Goal: Use online tool/utility: Utilize a website feature to perform a specific function

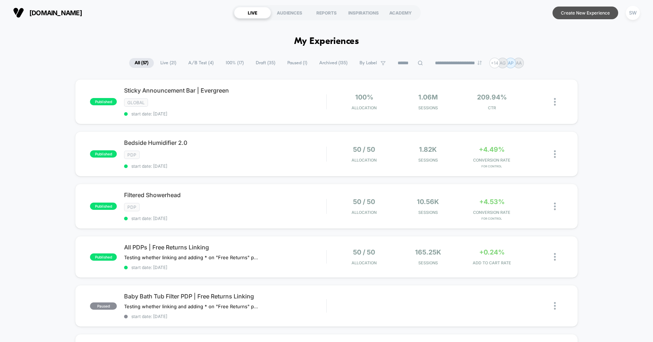
click at [584, 13] on button "Create New Experience" at bounding box center [585, 13] width 66 height 13
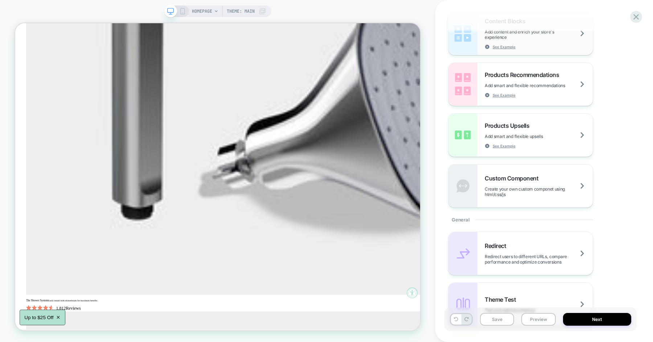
scroll to position [118, 0]
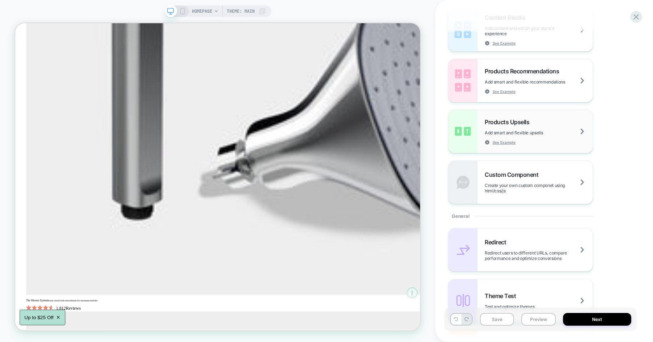
click at [538, 140] on div "Products Upsells Add smart and flexible upsells See Example" at bounding box center [538, 131] width 108 height 26
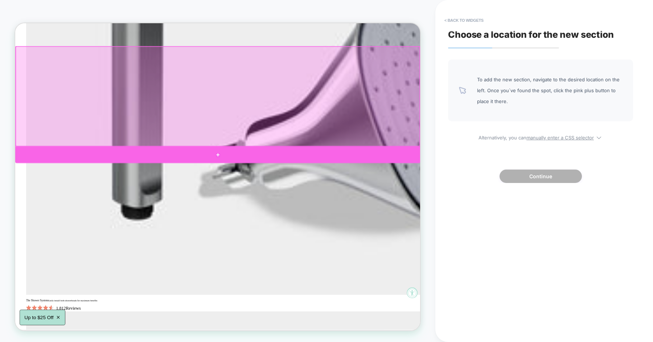
click at [284, 197] on div at bounding box center [285, 199] width 540 height 22
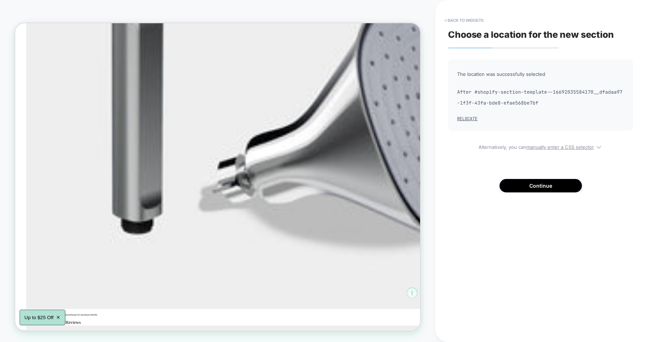
scroll to position [537, 0]
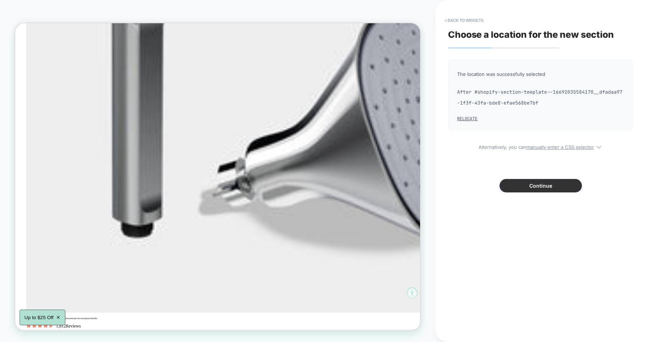
click at [531, 186] on button "Continue" at bounding box center [540, 185] width 82 height 13
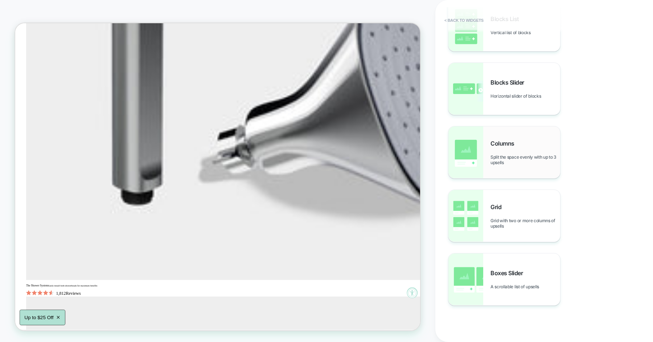
scroll to position [58, 0]
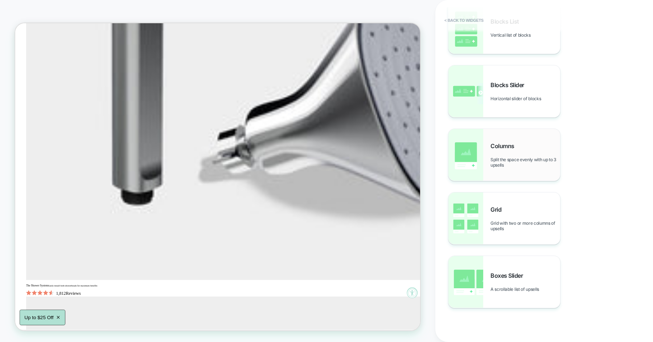
click at [501, 160] on span "Split the space evenly with up to 3 upsells" at bounding box center [525, 162] width 70 height 11
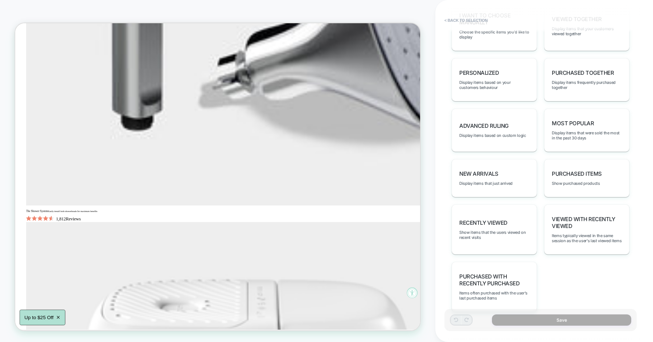
scroll to position [378, 0]
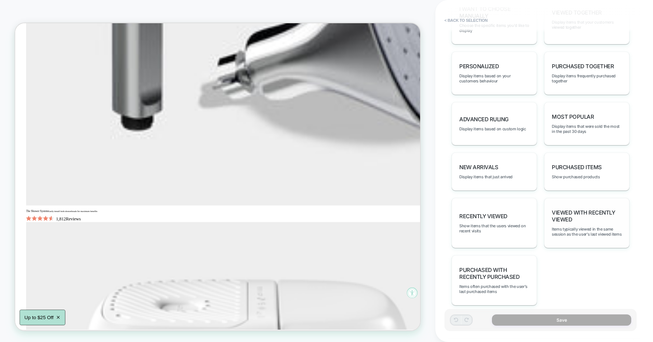
click at [582, 214] on span "Viewed with Recently Viewed" at bounding box center [587, 216] width 70 height 14
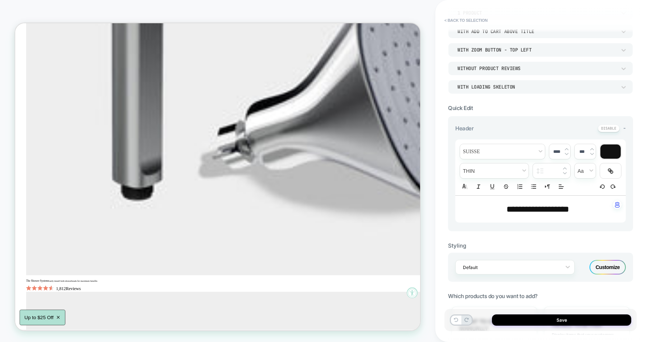
scroll to position [0, 0]
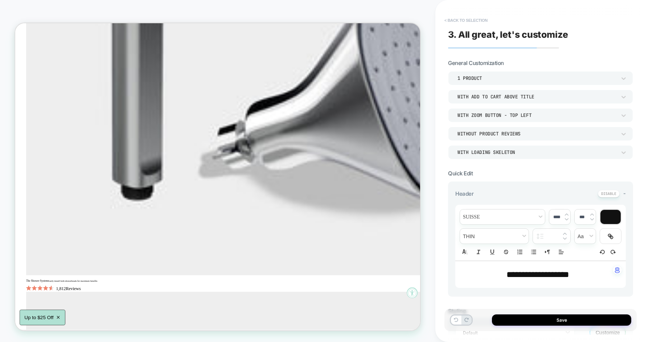
click at [466, 17] on button "< Back to selection" at bounding box center [466, 21] width 50 height 12
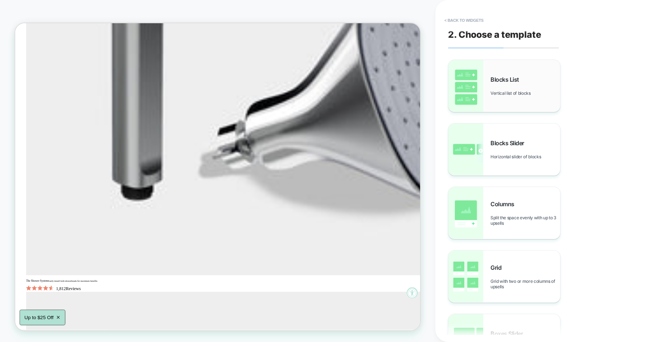
scroll to position [570, 0]
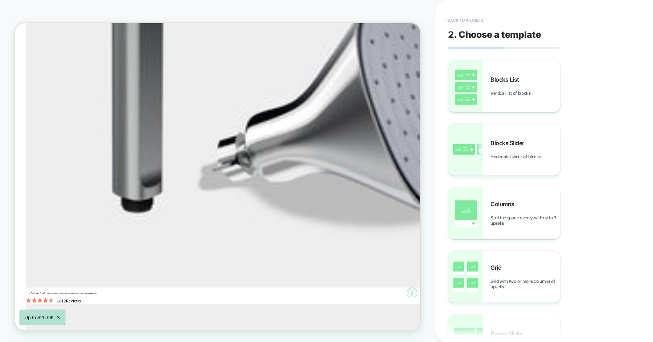
click at [469, 20] on button "< Back to widgets" at bounding box center [464, 21] width 46 height 12
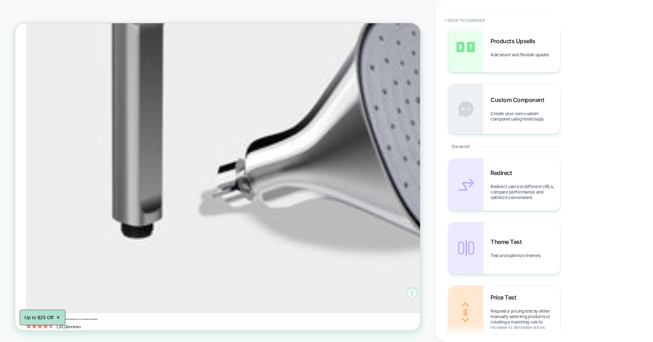
scroll to position [0, 0]
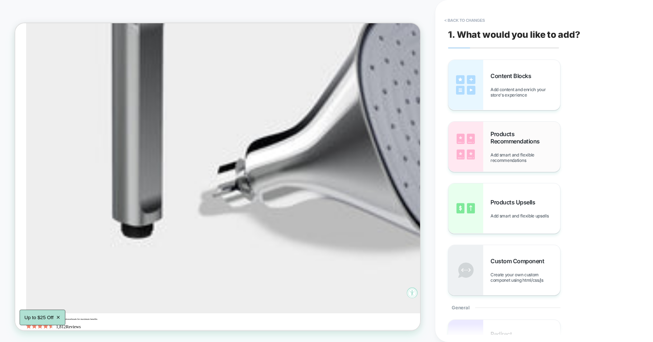
click at [528, 139] on span "Products Recommendations" at bounding box center [525, 137] width 70 height 15
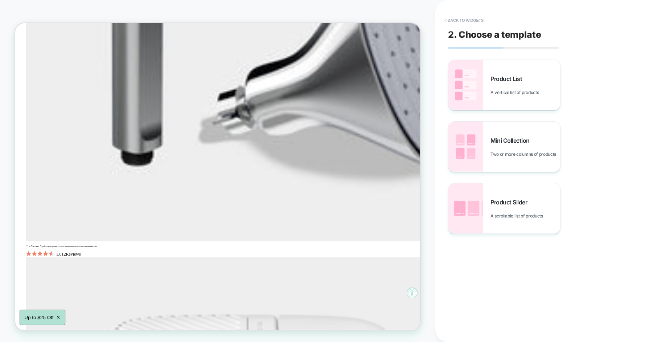
scroll to position [632, 0]
click at [504, 138] on span "Mini Collection" at bounding box center [511, 140] width 43 height 7
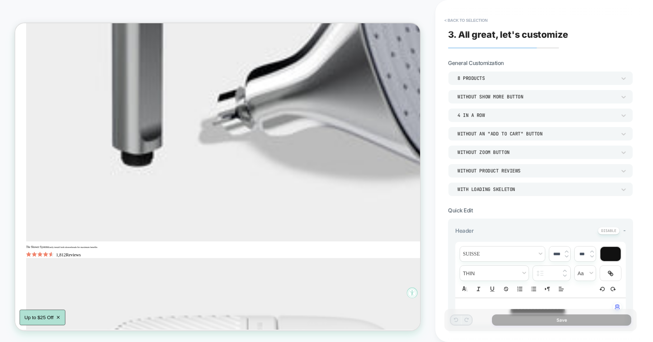
click at [474, 77] on div "8 Products" at bounding box center [536, 78] width 159 height 6
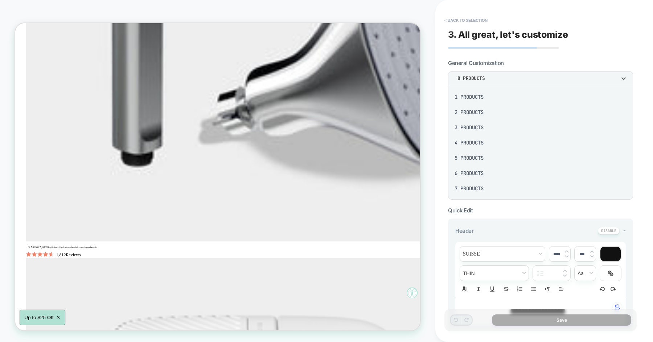
click at [476, 143] on div "4 Products" at bounding box center [540, 142] width 179 height 15
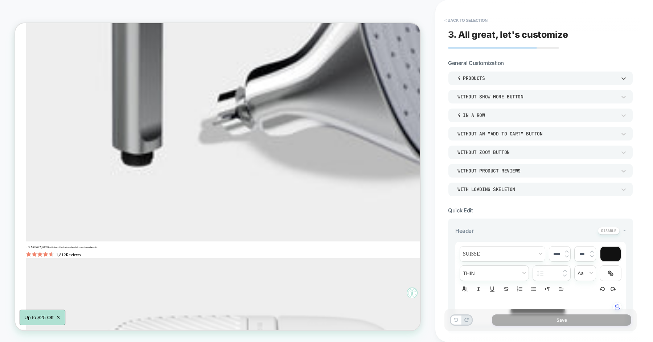
click at [499, 96] on div "Without Show more button" at bounding box center [536, 97] width 159 height 6
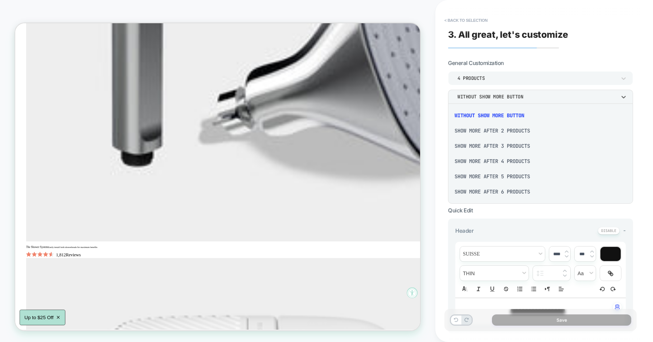
click at [499, 96] on div at bounding box center [326, 171] width 653 height 342
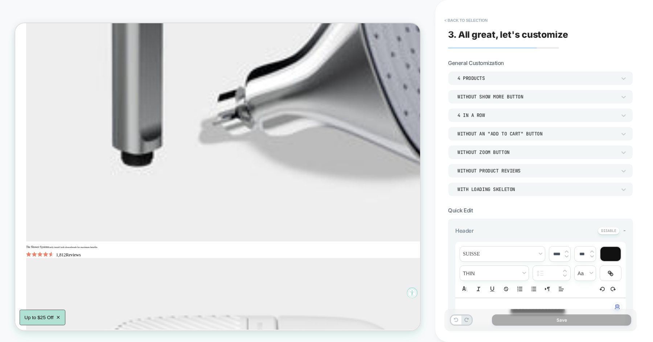
click at [499, 111] on div "4 In a Row" at bounding box center [537, 115] width 166 height 8
click at [489, 168] on div "3 In a Row" at bounding box center [540, 164] width 179 height 15
click at [498, 135] on div "Without an "add to cart" button" at bounding box center [536, 134] width 159 height 6
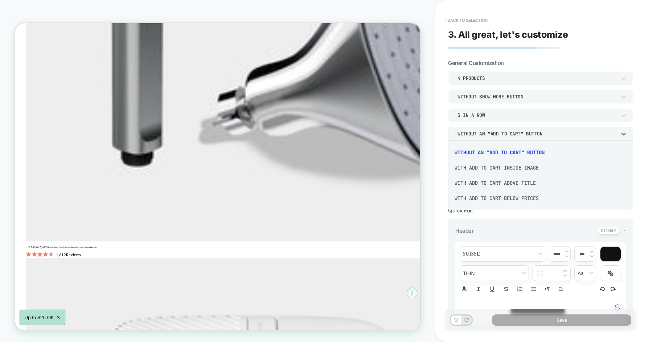
click at [496, 168] on div "With add to cart inside image" at bounding box center [540, 167] width 179 height 15
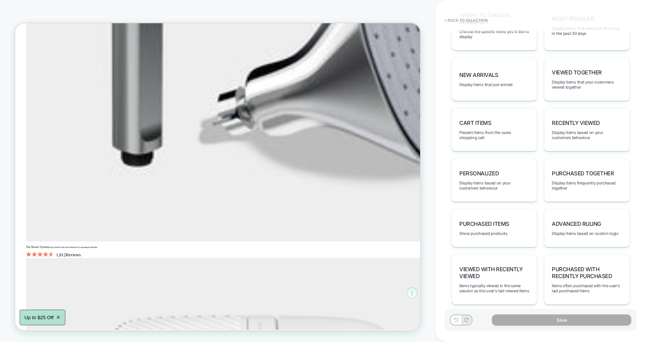
scroll to position [404, 0]
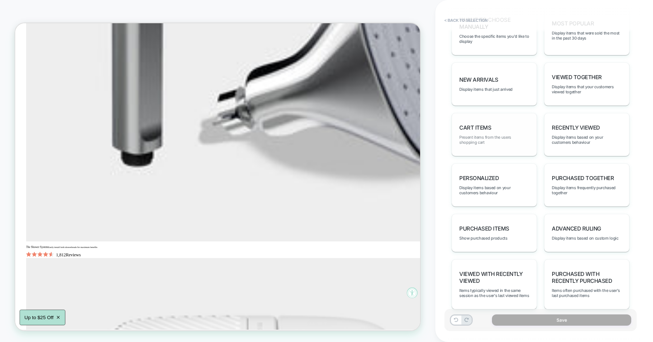
click at [484, 137] on span "Present items from the users shopping cart" at bounding box center [494, 140] width 70 height 10
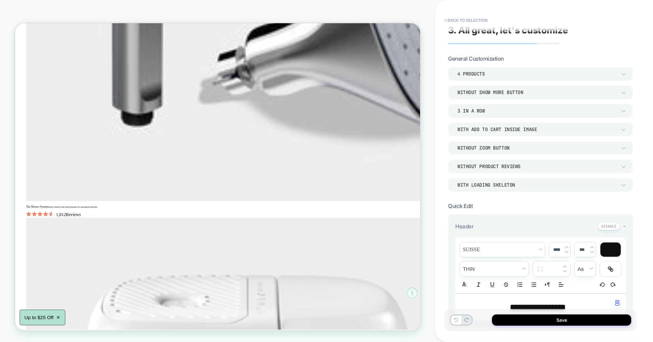
scroll to position [0, 0]
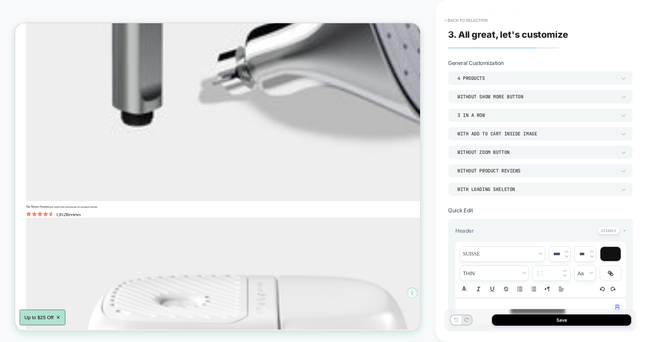
click at [471, 80] on div "4 Products" at bounding box center [536, 78] width 159 height 6
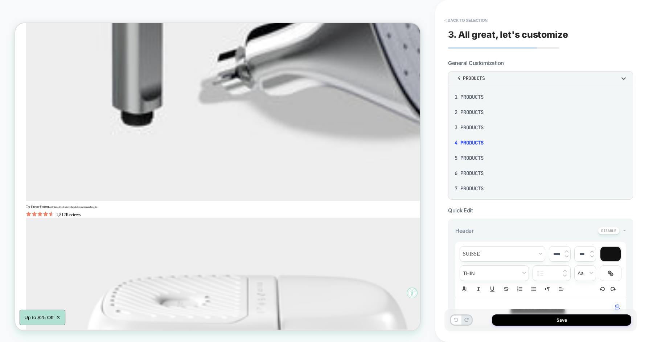
click at [475, 127] on div "3 Products" at bounding box center [540, 127] width 179 height 15
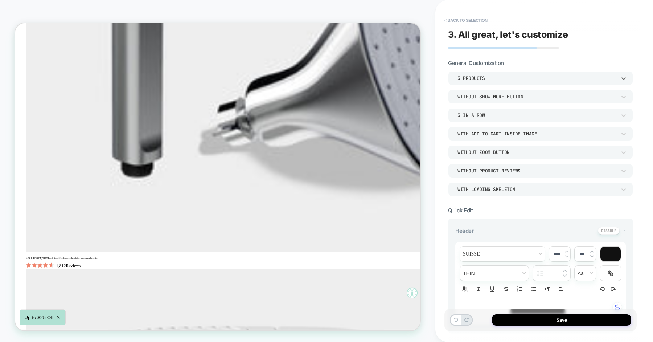
scroll to position [617, 0]
click at [467, 18] on button "< Back to selection" at bounding box center [466, 21] width 50 height 12
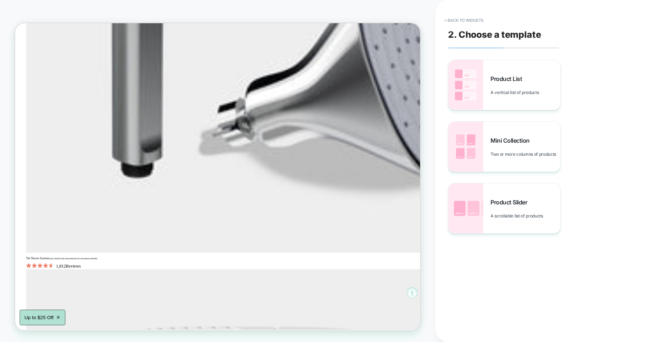
scroll to position [621, 0]
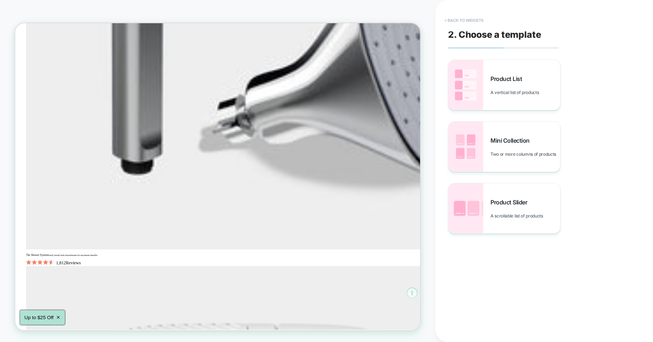
click at [463, 23] on button "< Back to widgets" at bounding box center [464, 21] width 46 height 12
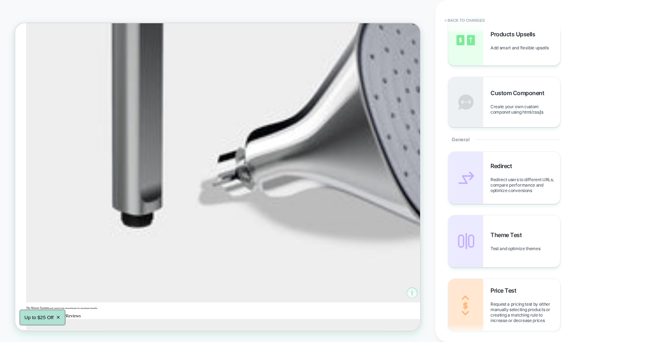
scroll to position [0, 0]
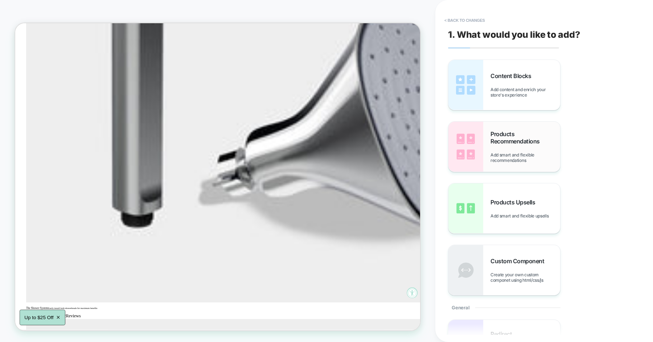
click at [509, 152] on span "Add smart and flexible recommendations" at bounding box center [525, 157] width 70 height 11
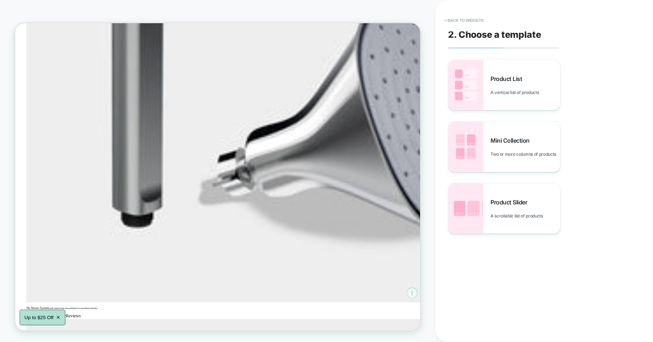
scroll to position [570, 0]
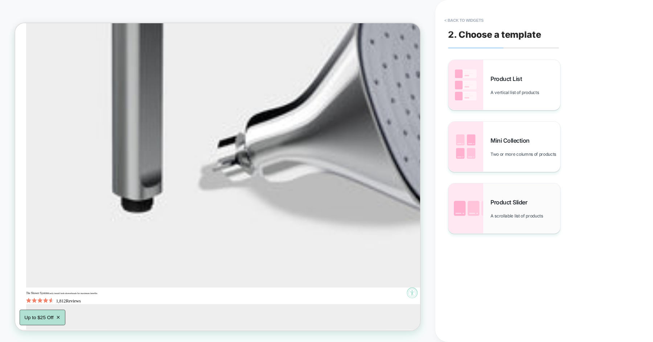
click at [520, 220] on div "Product Slider A scrollable list of products" at bounding box center [504, 208] width 112 height 50
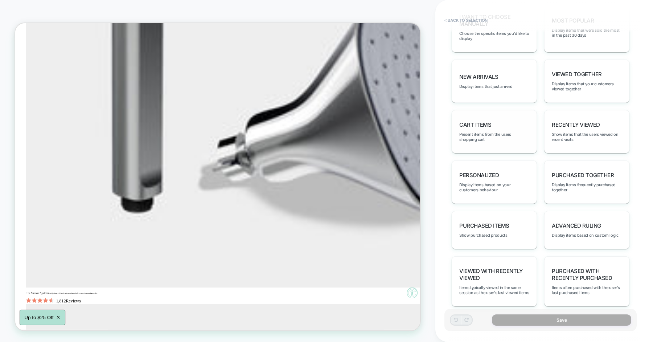
scroll to position [390, 0]
click at [493, 130] on span "Present items from the users shopping cart" at bounding box center [494, 135] width 70 height 10
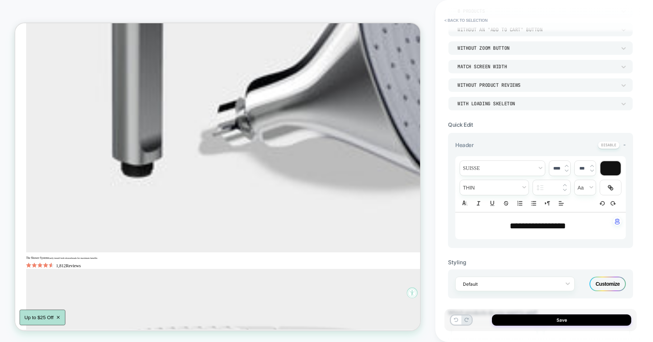
scroll to position [0, 0]
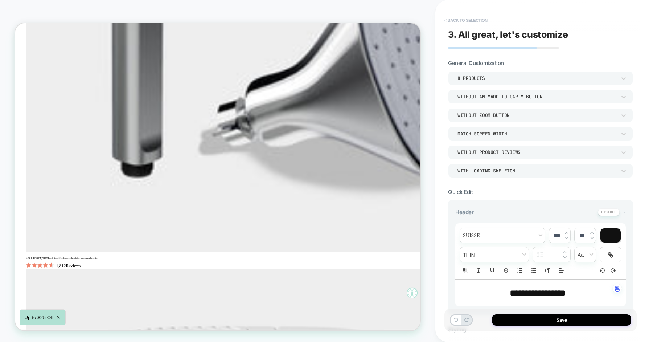
click at [465, 20] on button "< Back to selection" at bounding box center [466, 21] width 50 height 12
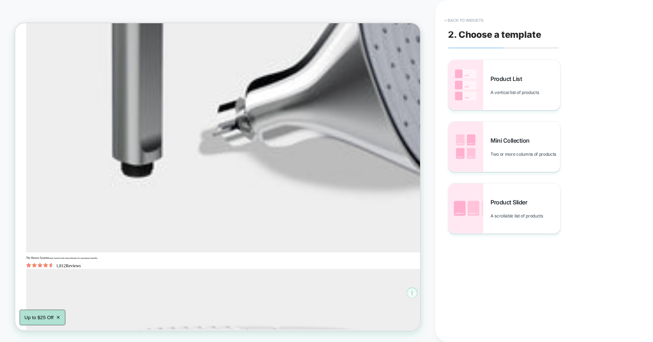
click at [461, 21] on button "< Back to widgets" at bounding box center [464, 21] width 46 height 12
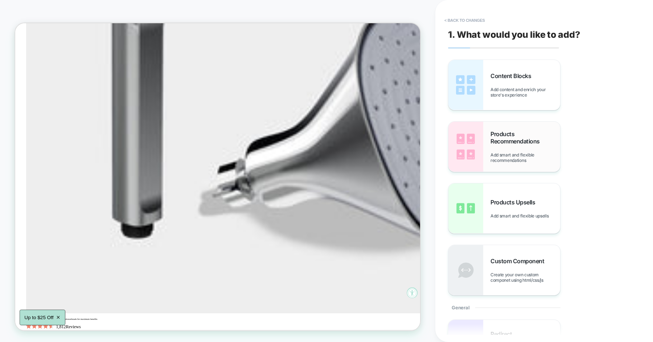
click at [503, 137] on span "Products Recommendations" at bounding box center [525, 137] width 70 height 15
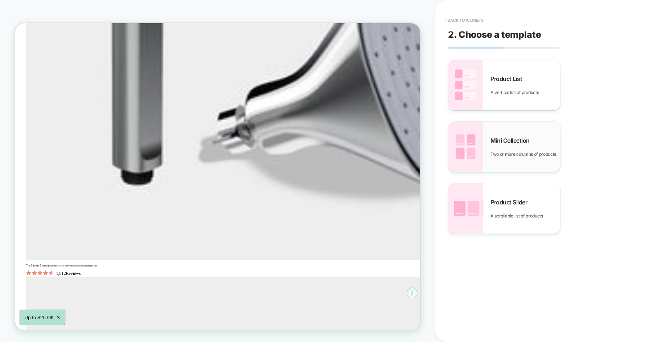
scroll to position [621, 0]
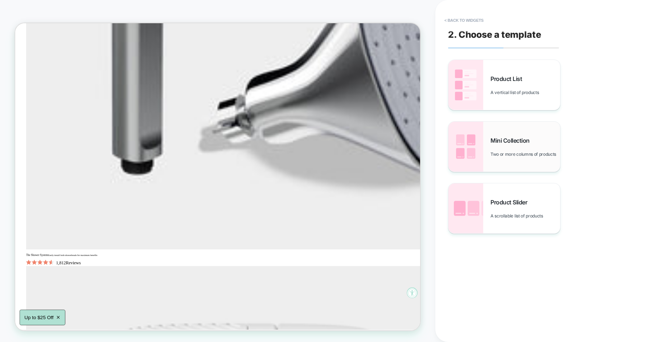
click at [511, 137] on span "Mini Collection" at bounding box center [511, 140] width 43 height 7
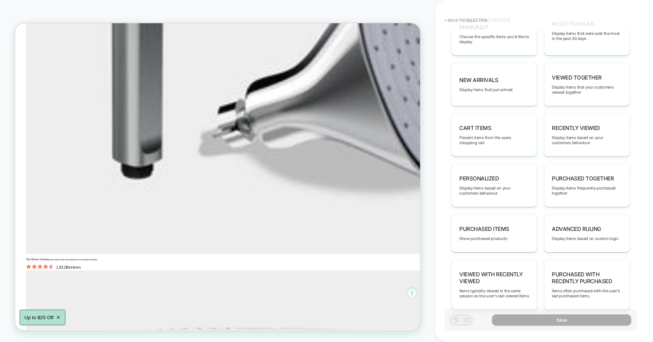
scroll to position [408, 0]
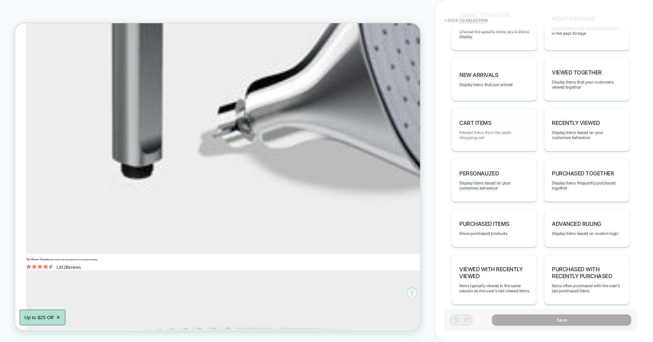
click at [496, 130] on span "Present items from the users shopping cart" at bounding box center [494, 135] width 70 height 10
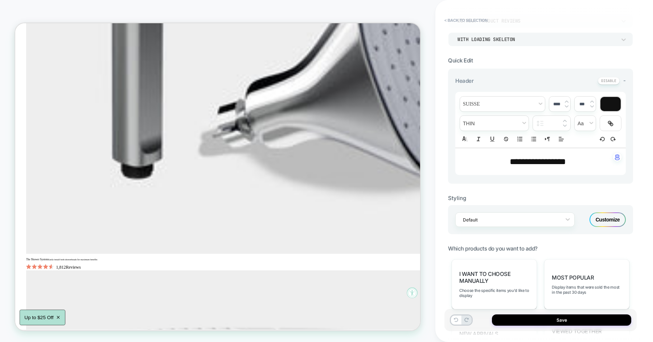
scroll to position [0, 0]
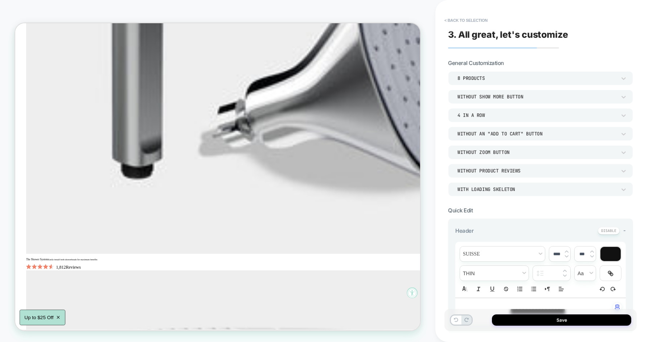
click at [477, 73] on div "8 Products" at bounding box center [540, 78] width 185 height 14
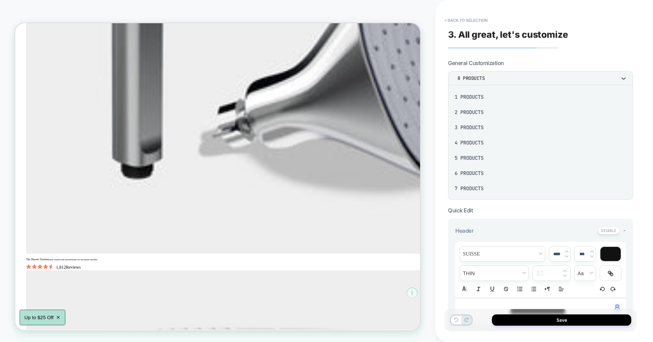
click at [476, 126] on div "3 Products" at bounding box center [540, 127] width 179 height 15
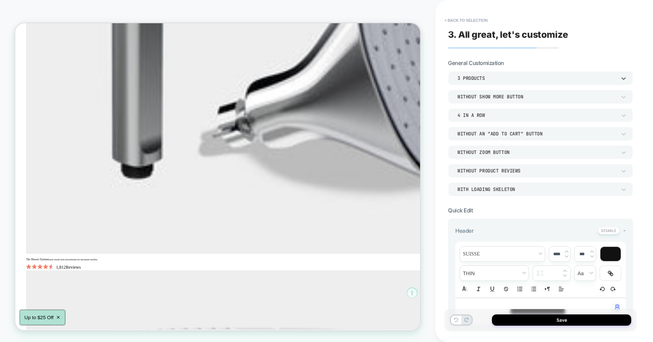
click at [478, 117] on div "4 In a Row" at bounding box center [536, 115] width 159 height 6
click at [478, 163] on div "3 In a Row" at bounding box center [540, 164] width 179 height 15
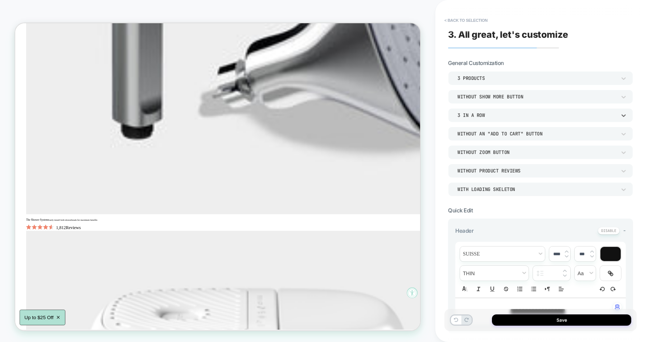
scroll to position [659, 0]
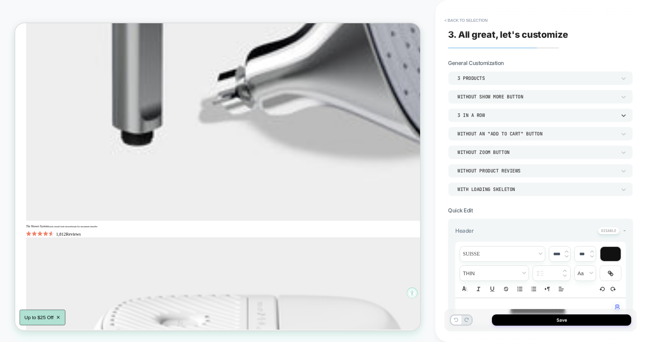
click at [482, 130] on div "Without an "add to cart" button" at bounding box center [537, 134] width 166 height 8
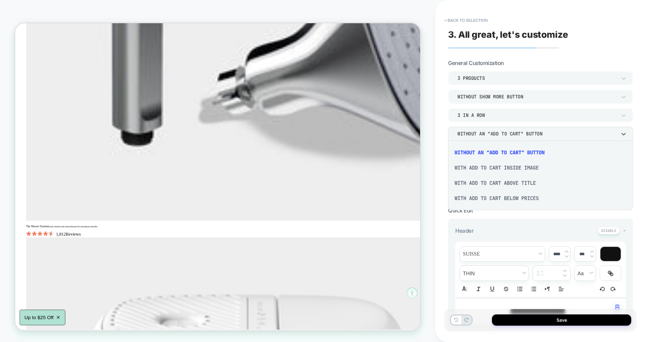
click at [481, 165] on div "With add to cart inside image" at bounding box center [540, 167] width 179 height 15
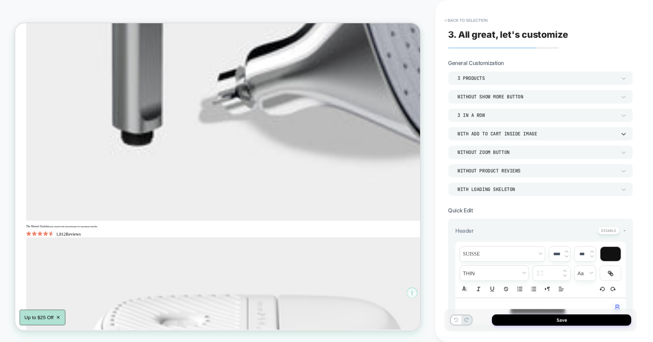
click at [477, 153] on div "Without Zoom Button" at bounding box center [536, 152] width 159 height 6
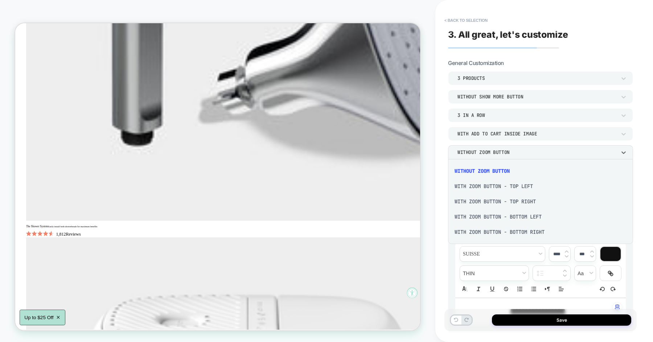
click at [430, 143] on div at bounding box center [326, 171] width 653 height 342
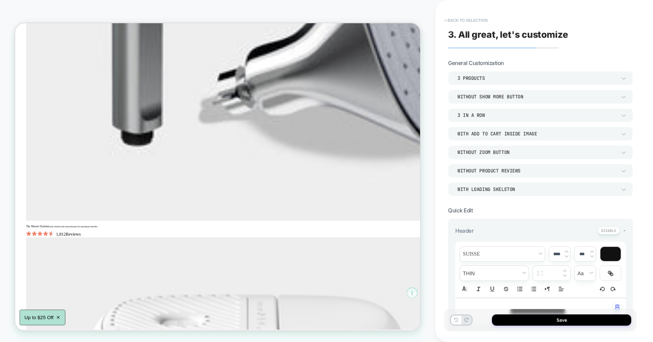
click at [467, 22] on button "< Back to selection" at bounding box center [466, 21] width 50 height 12
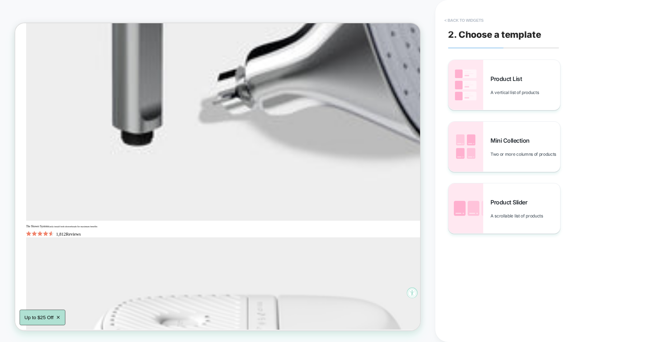
click at [461, 20] on button "< Back to widgets" at bounding box center [464, 21] width 46 height 12
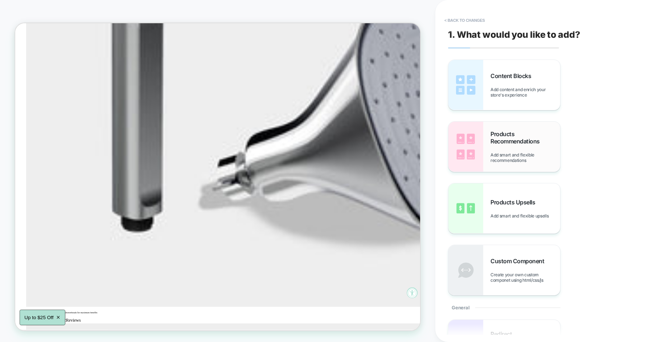
scroll to position [536, 0]
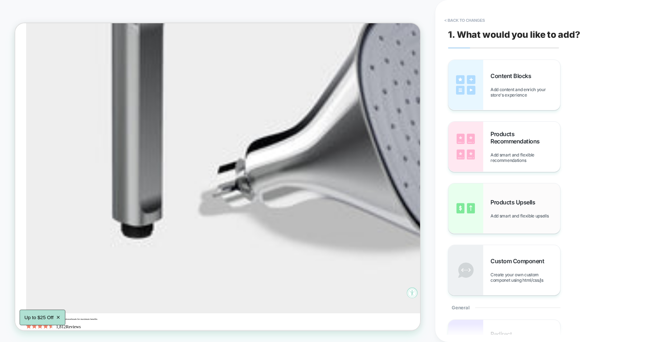
click at [507, 210] on div "Products Upsells Add smart and flexible upsells" at bounding box center [525, 208] width 70 height 20
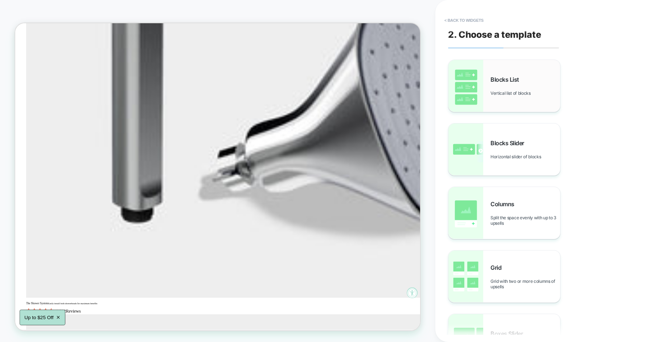
scroll to position [571, 0]
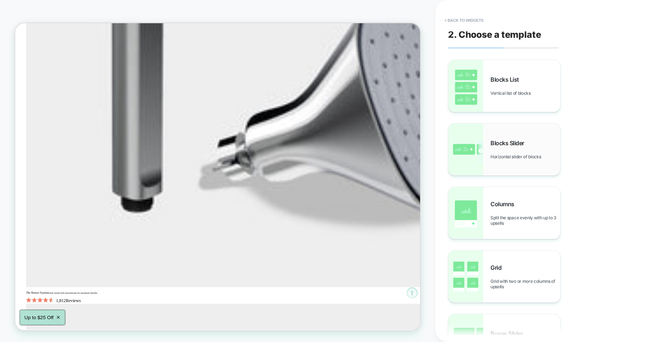
click at [503, 160] on div "Blocks Slider Horizontal slider of blocks" at bounding box center [504, 149] width 112 height 52
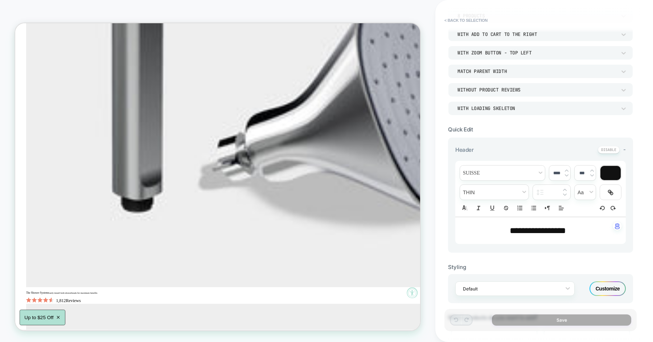
scroll to position [0, 0]
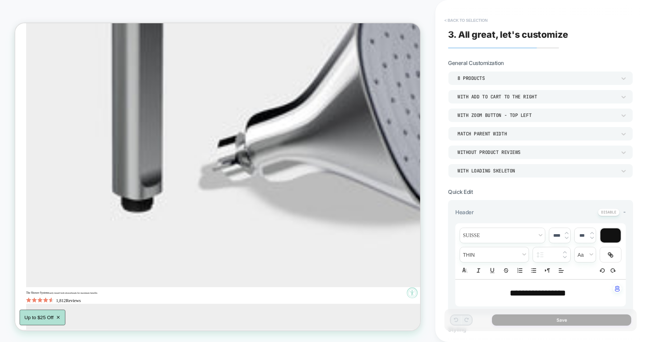
click at [460, 20] on button "< Back to selection" at bounding box center [466, 21] width 50 height 12
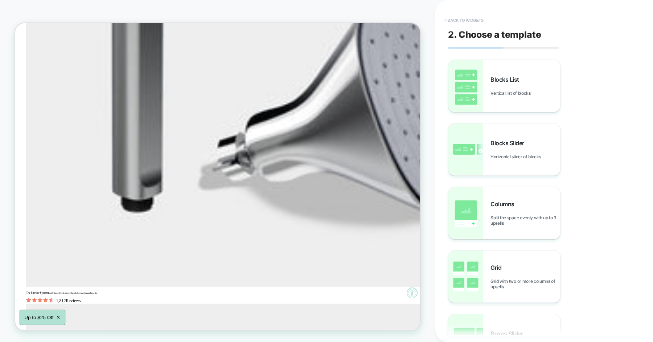
click at [473, 21] on button "< Back to widgets" at bounding box center [464, 21] width 46 height 12
